Goal: Task Accomplishment & Management: Manage account settings

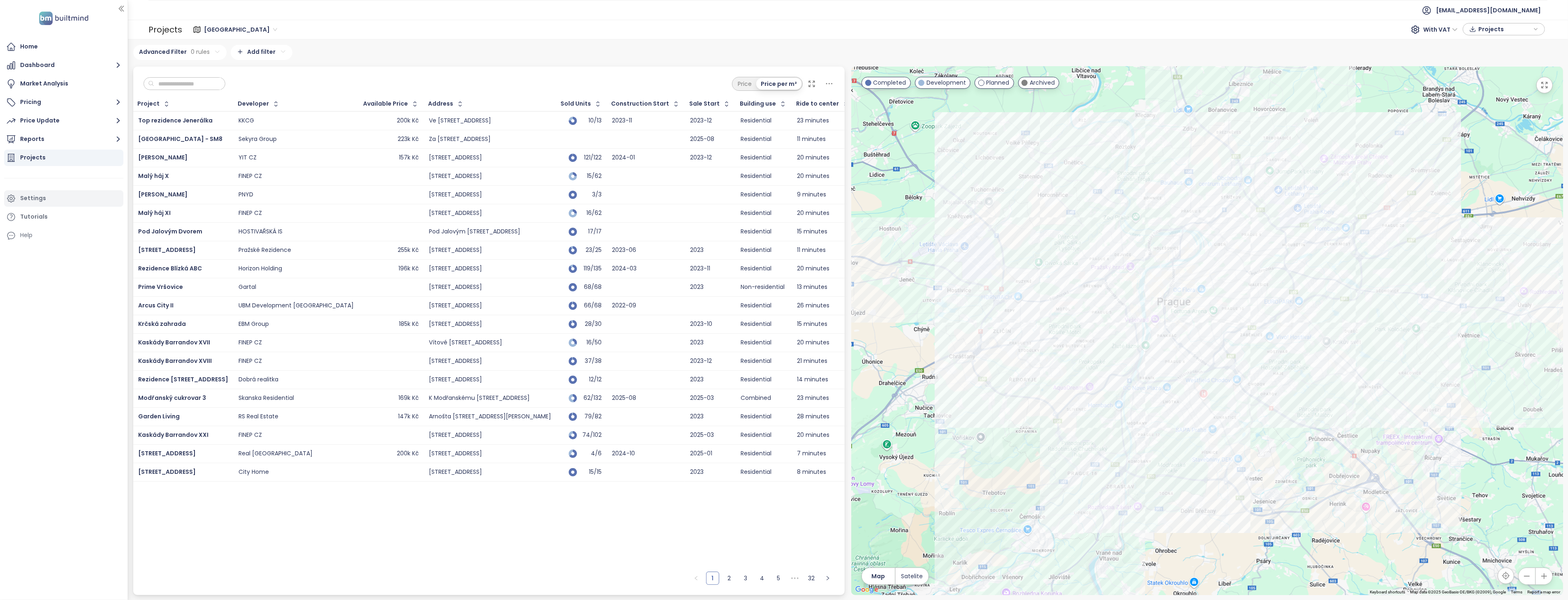
click at [43, 200] on div "Settings" at bounding box center [33, 198] width 26 height 10
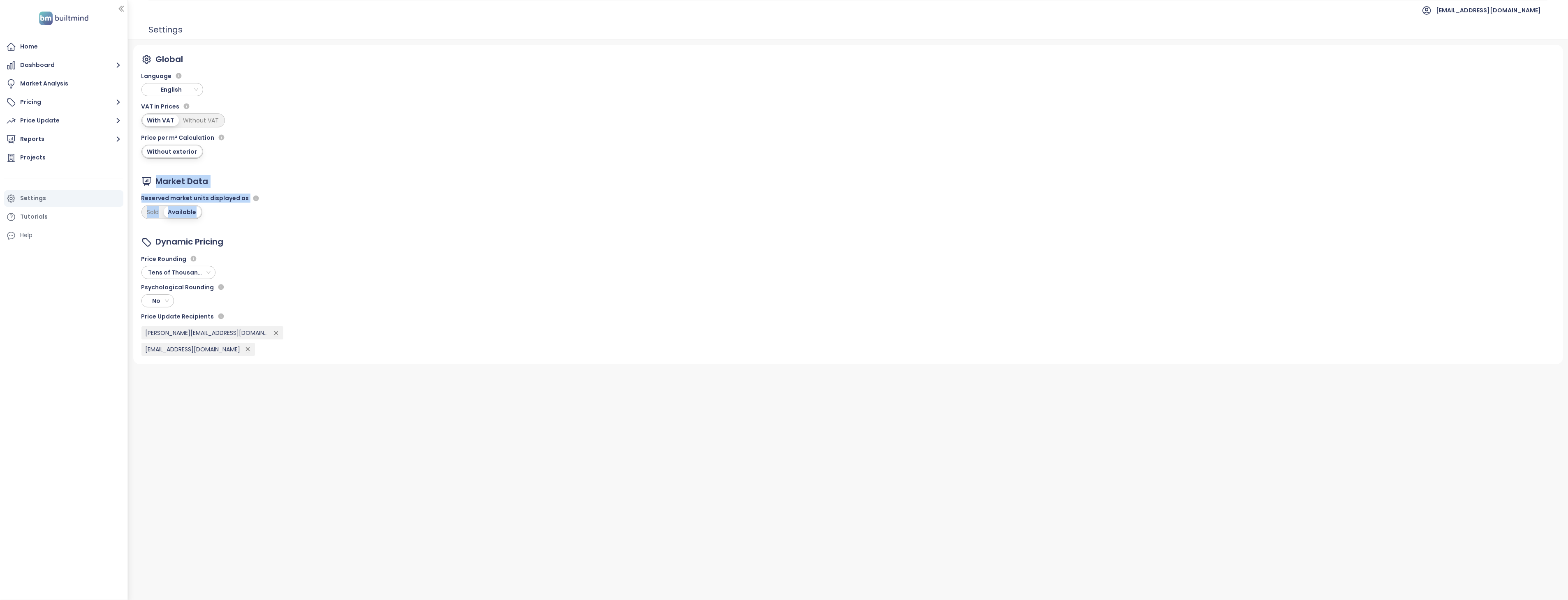
drag, startPoint x: 156, startPoint y: 178, endPoint x: 222, endPoint y: 211, distance: 73.8
click at [222, 211] on div "Market Data Reserved market units displayed as Sold Available" at bounding box center [201, 197] width 119 height 44
click at [221, 212] on div "Reserved market units displayed as Sold Available" at bounding box center [201, 204] width 119 height 29
drag, startPoint x: 216, startPoint y: 216, endPoint x: 229, endPoint y: 215, distance: 13.0
click at [229, 215] on div "Reserved market units displayed as Sold Available" at bounding box center [201, 204] width 119 height 29
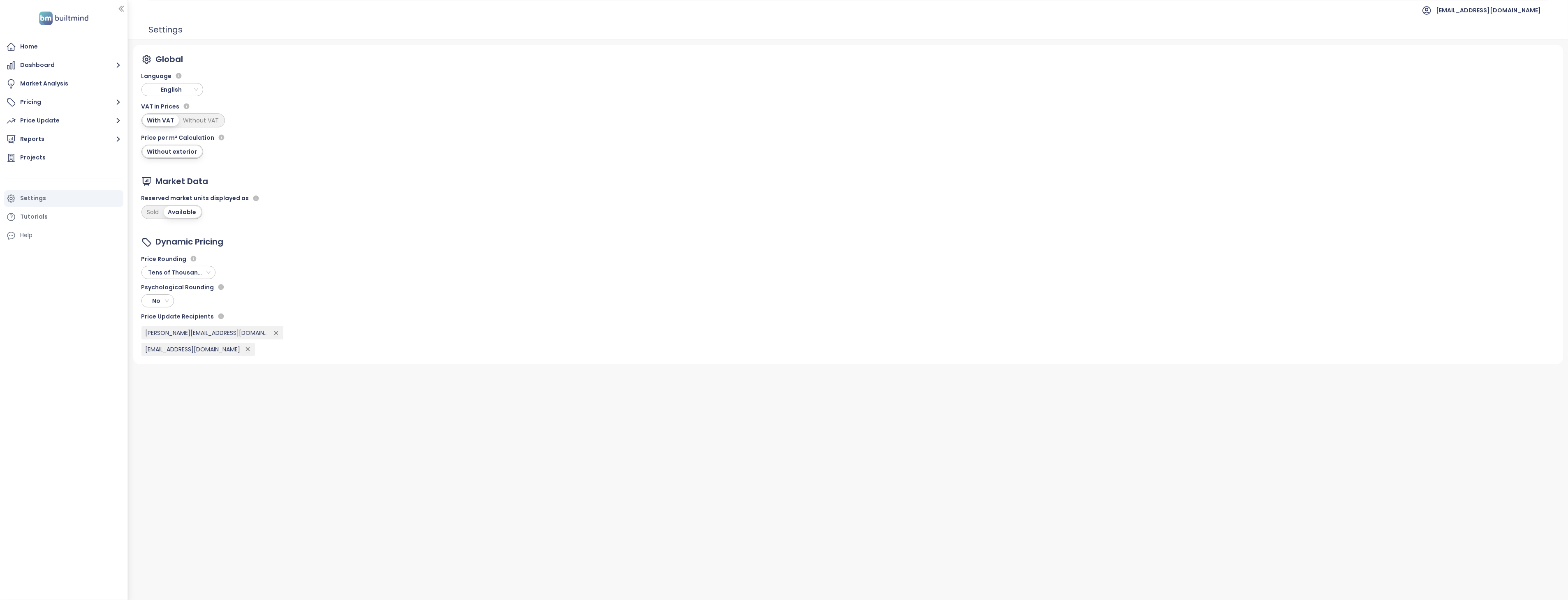
click at [229, 215] on div "Reserved market units displayed as Sold Available" at bounding box center [201, 204] width 119 height 29
click at [151, 212] on div "Sold" at bounding box center [153, 212] width 21 height 12
click at [43, 43] on div "Home" at bounding box center [63, 47] width 119 height 17
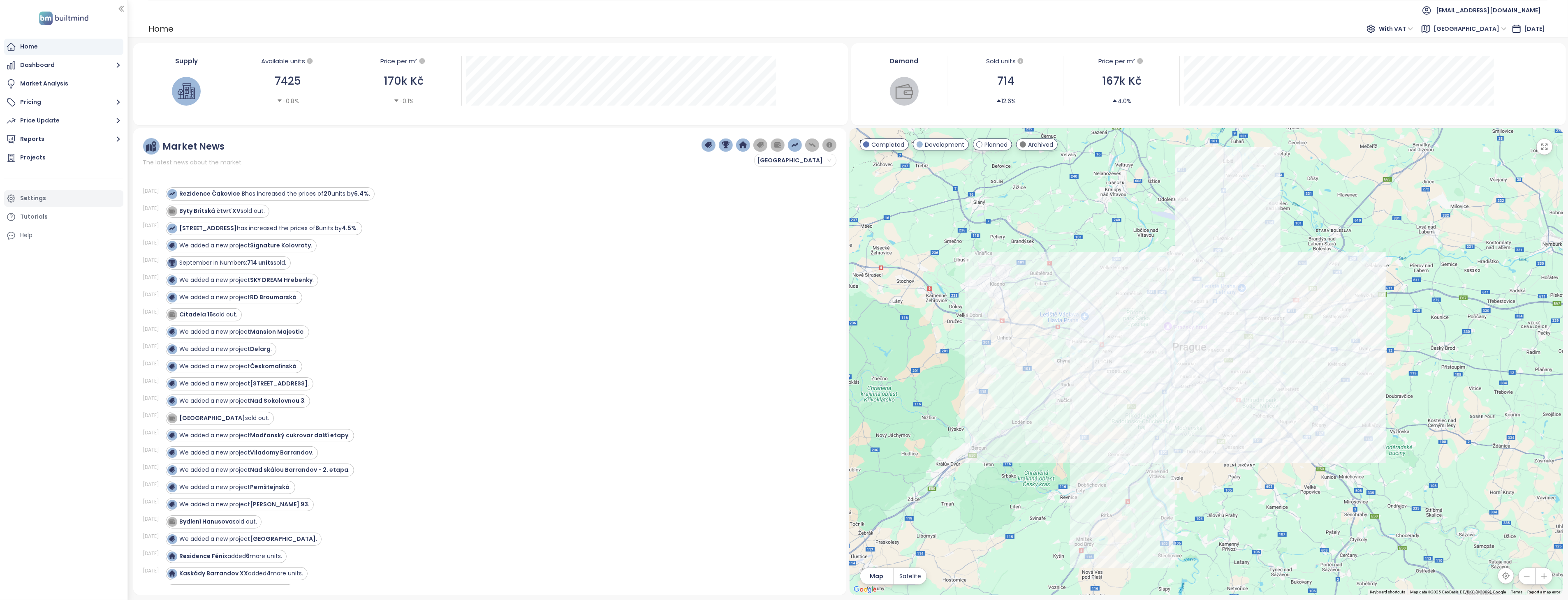
click at [31, 196] on div "Settings" at bounding box center [33, 198] width 26 height 10
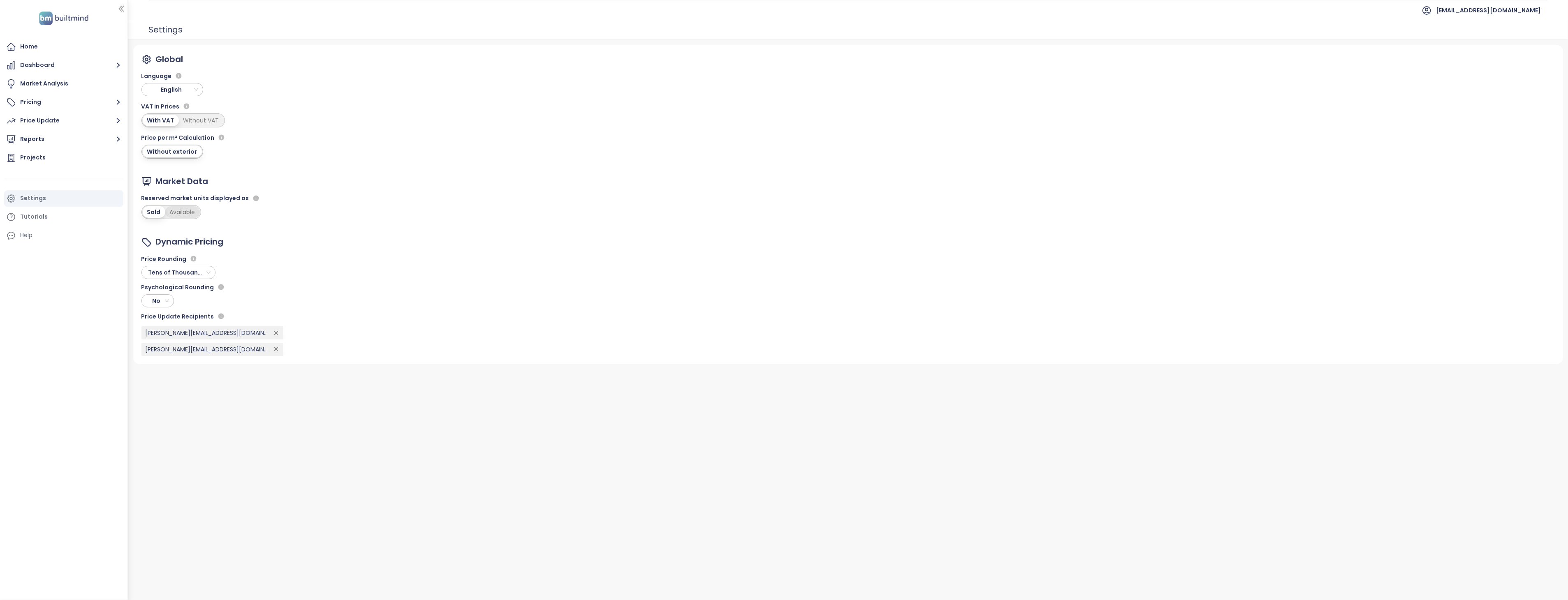
click at [174, 213] on div "Available" at bounding box center [182, 212] width 35 height 12
click at [282, 239] on div "Global Language English VAT in Prices With VAT Without VAT Price per m² Calcula…" at bounding box center [848, 204] width 1430 height 319
click at [58, 47] on div "Home" at bounding box center [63, 47] width 119 height 17
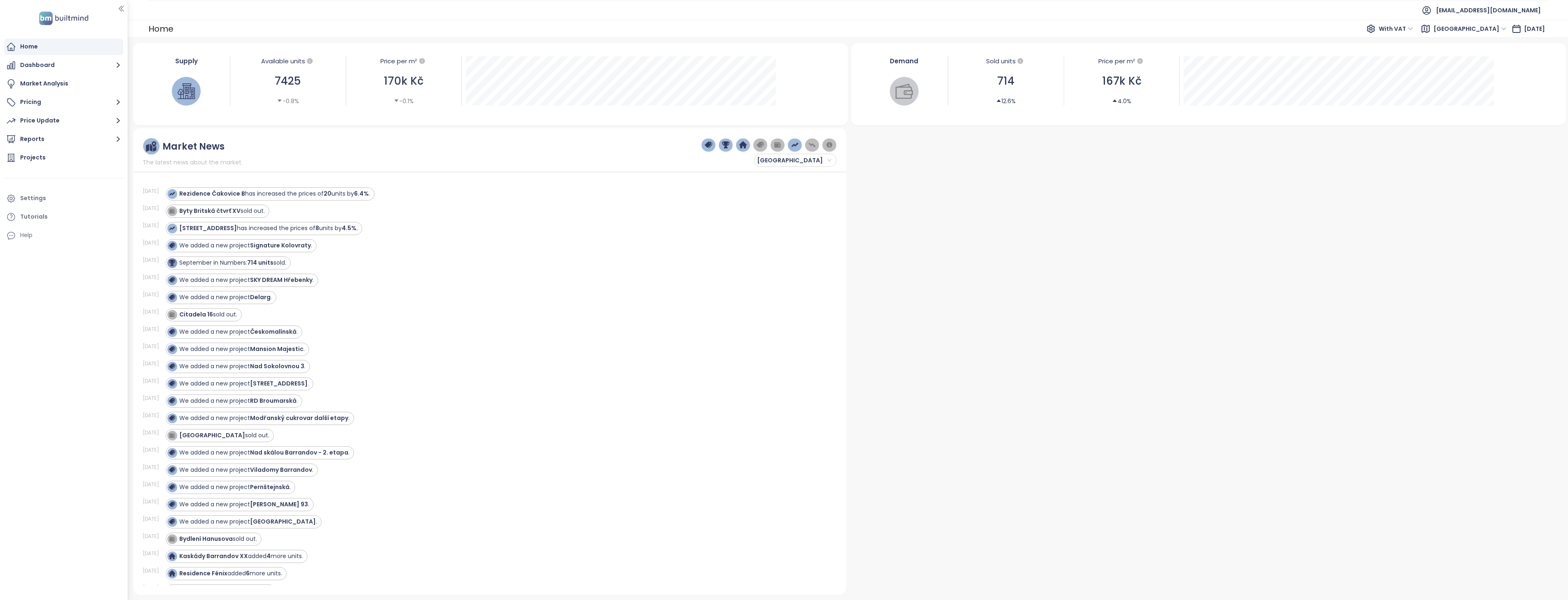
click at [276, 81] on div "7425" at bounding box center [288, 81] width 107 height 17
click at [276, 80] on div "7425" at bounding box center [288, 81] width 107 height 17
click at [278, 79] on div "7425" at bounding box center [288, 81] width 107 height 17
